Goal: Information Seeking & Learning: Learn about a topic

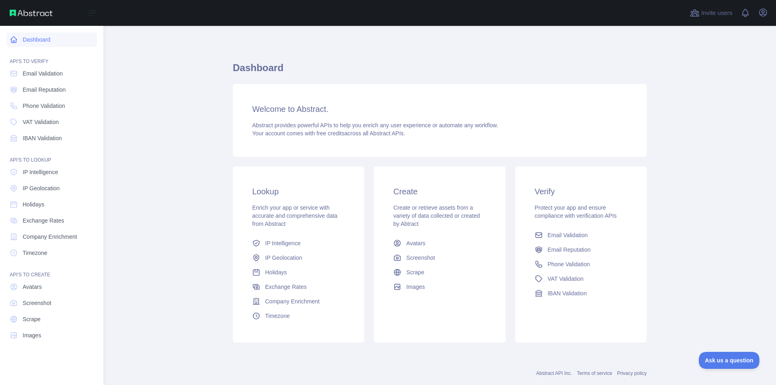
click at [16, 36] on icon at bounding box center [14, 40] width 8 height 8
click at [14, 42] on icon at bounding box center [14, 40] width 6 height 6
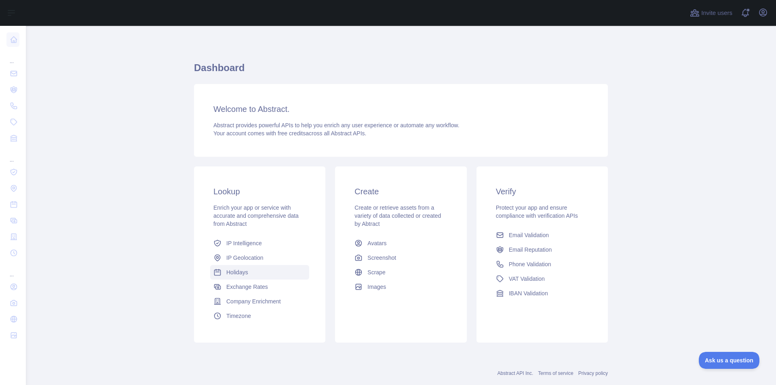
click at [221, 270] on link "Holidays" at bounding box center [259, 272] width 99 height 15
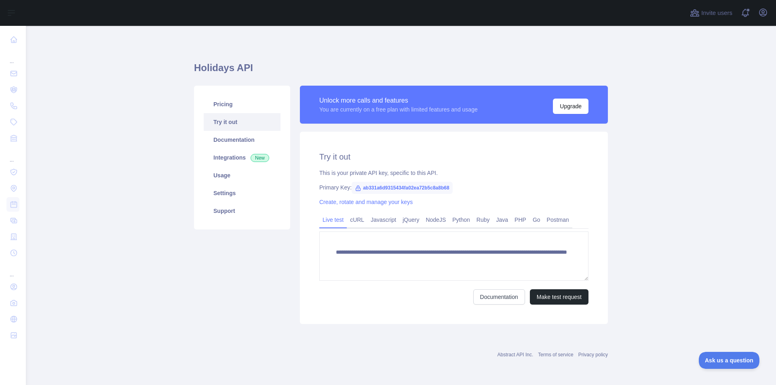
click at [430, 111] on div "You are currently on a free plan with limited features and usage" at bounding box center [398, 109] width 158 height 8
click at [227, 105] on link "Pricing" at bounding box center [242, 104] width 77 height 18
